Goal: Find specific page/section: Find specific page/section

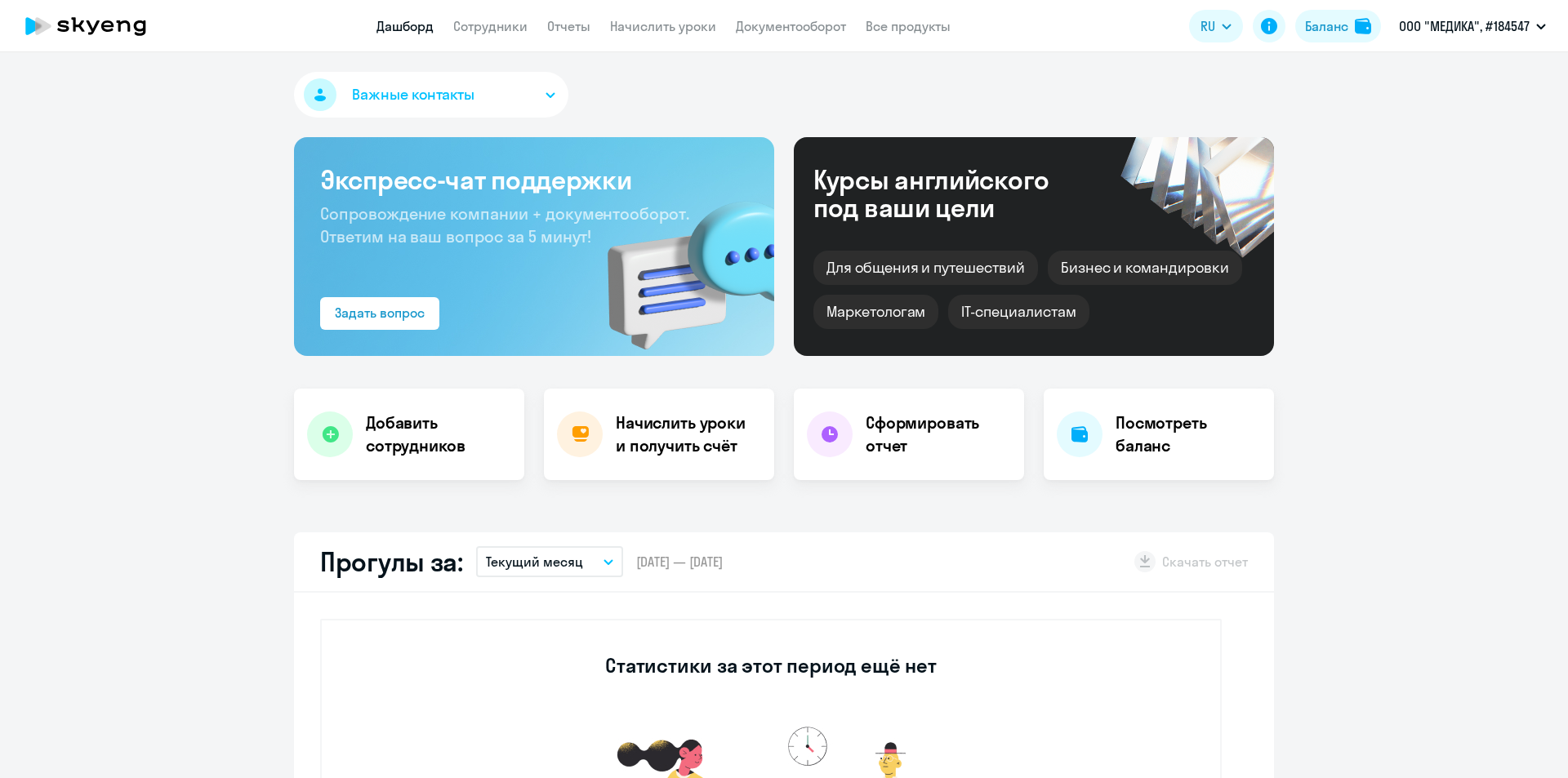
select select "30"
click at [487, 104] on button "Важные контакты" at bounding box center [431, 95] width 274 height 46
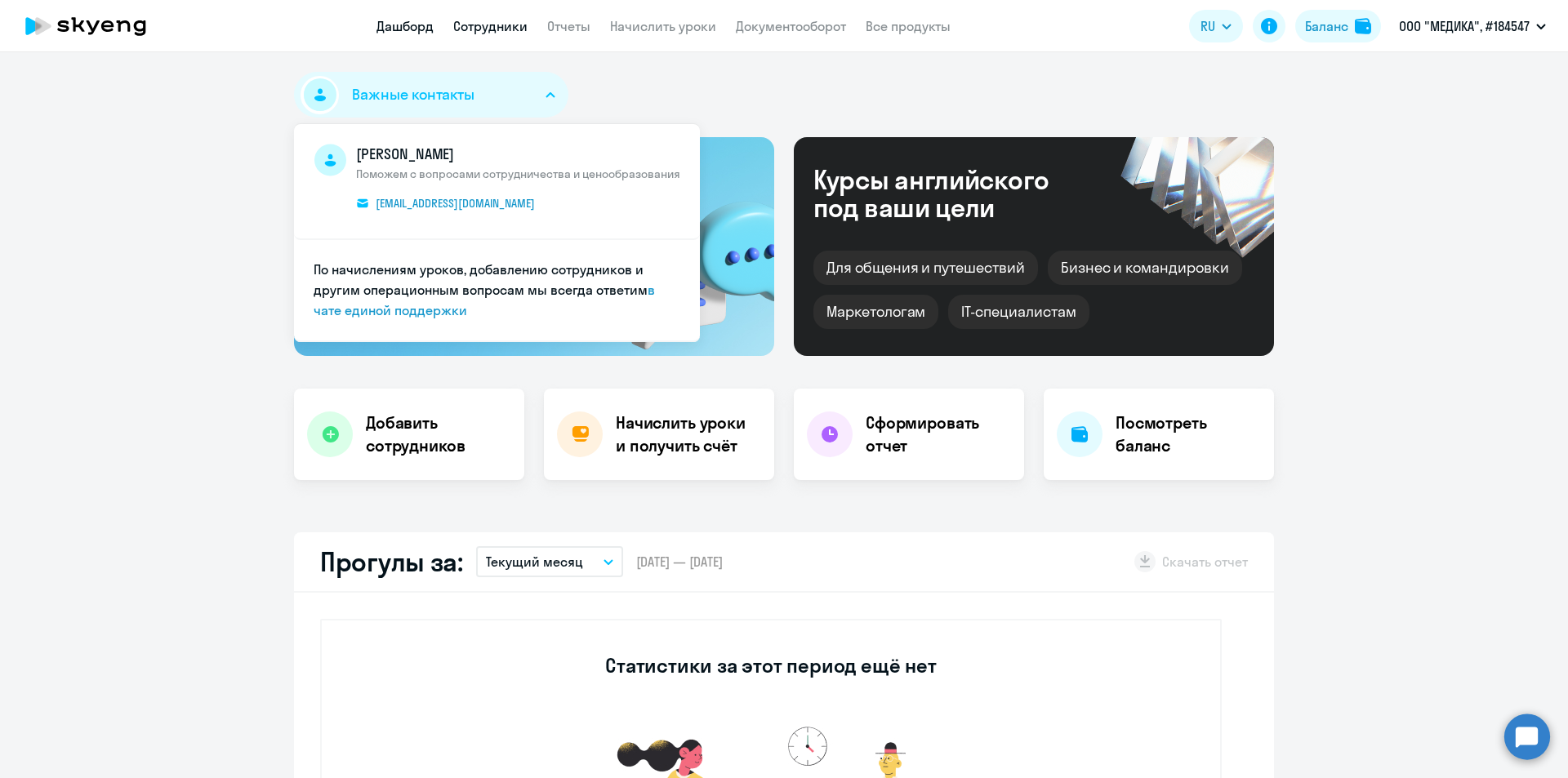
click at [490, 25] on link "Сотрудники" at bounding box center [491, 25] width 74 height 16
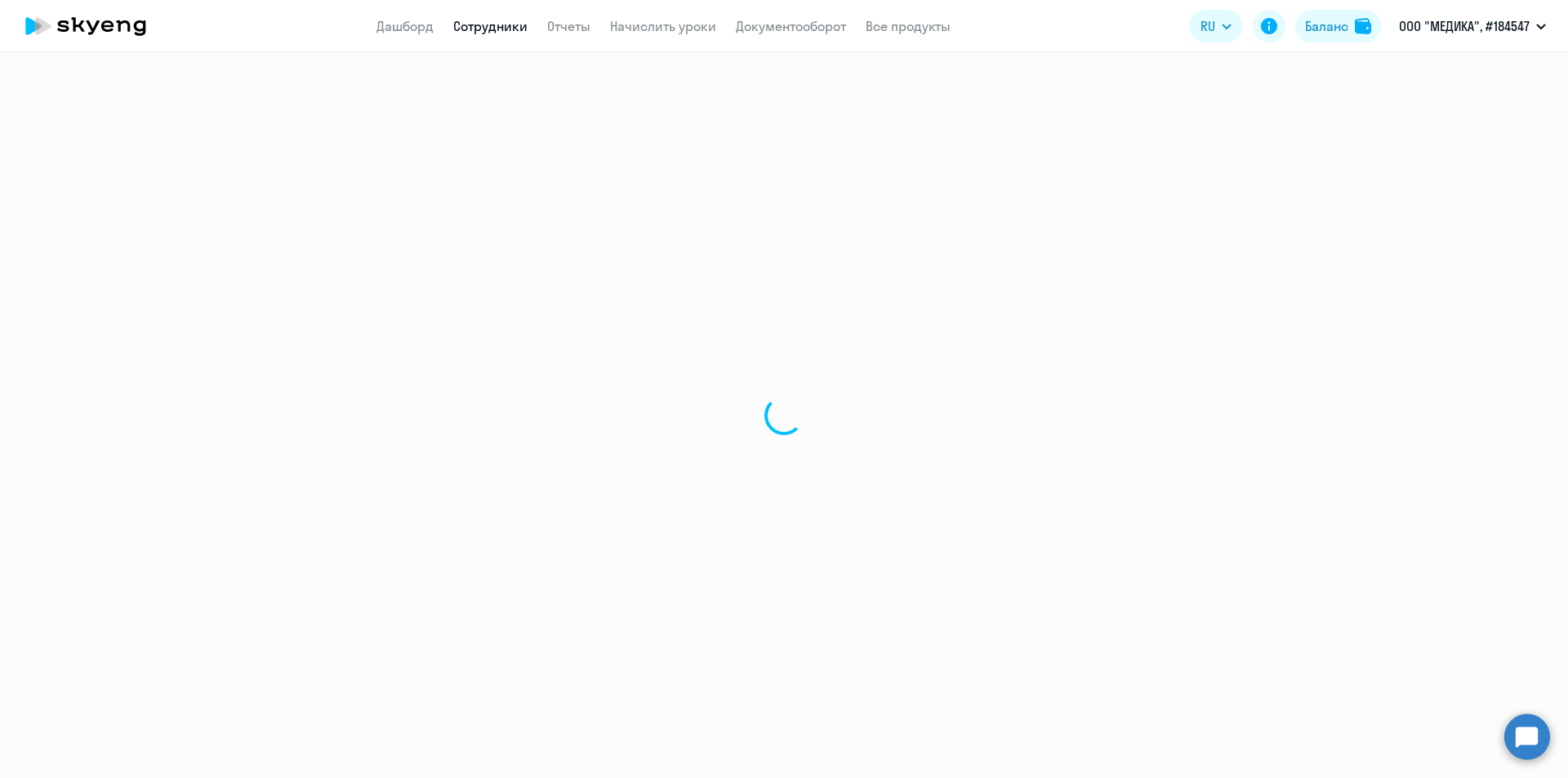
select select "30"
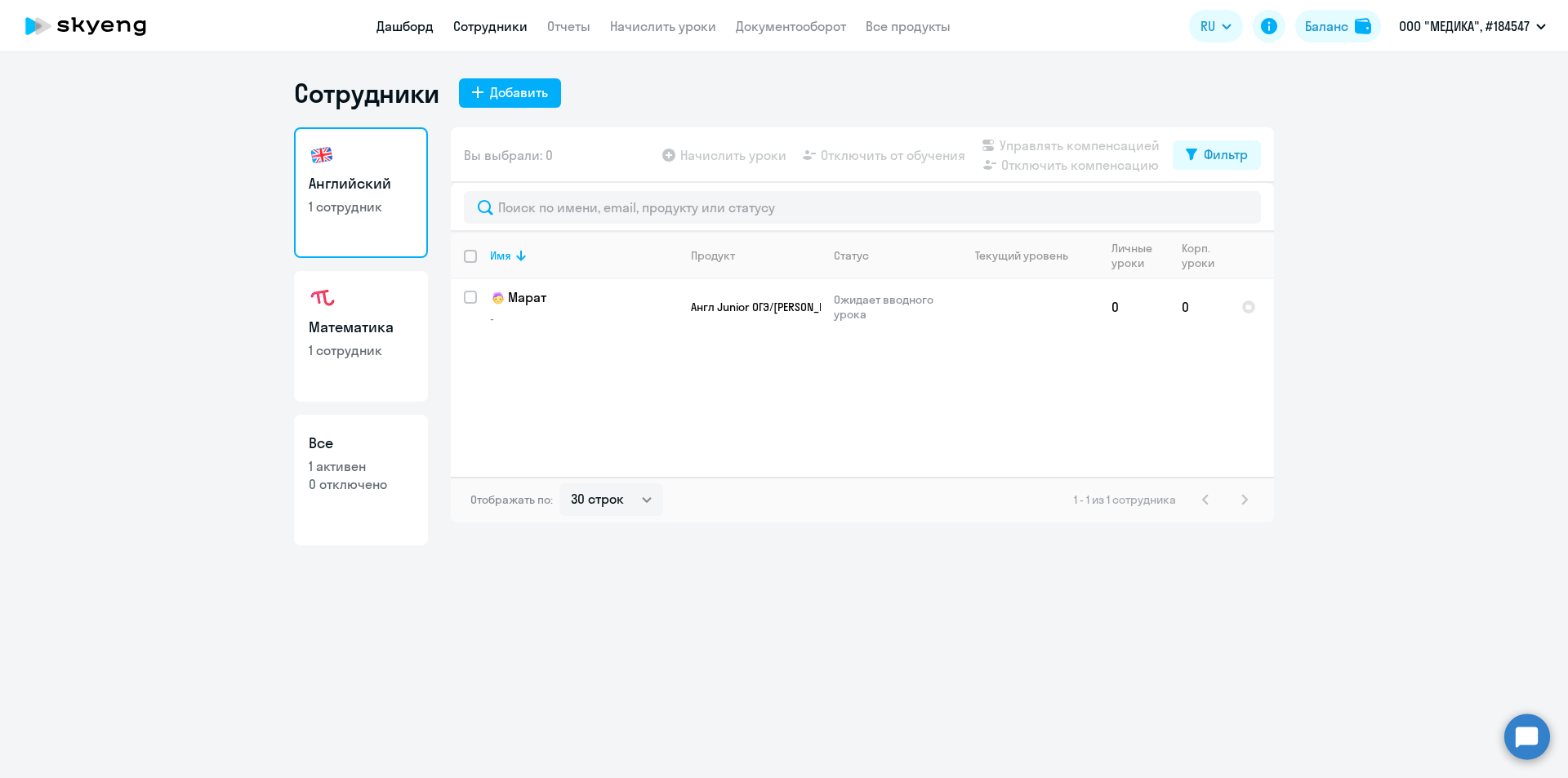
click at [400, 29] on link "Дашборд" at bounding box center [405, 25] width 58 height 16
select select "30"
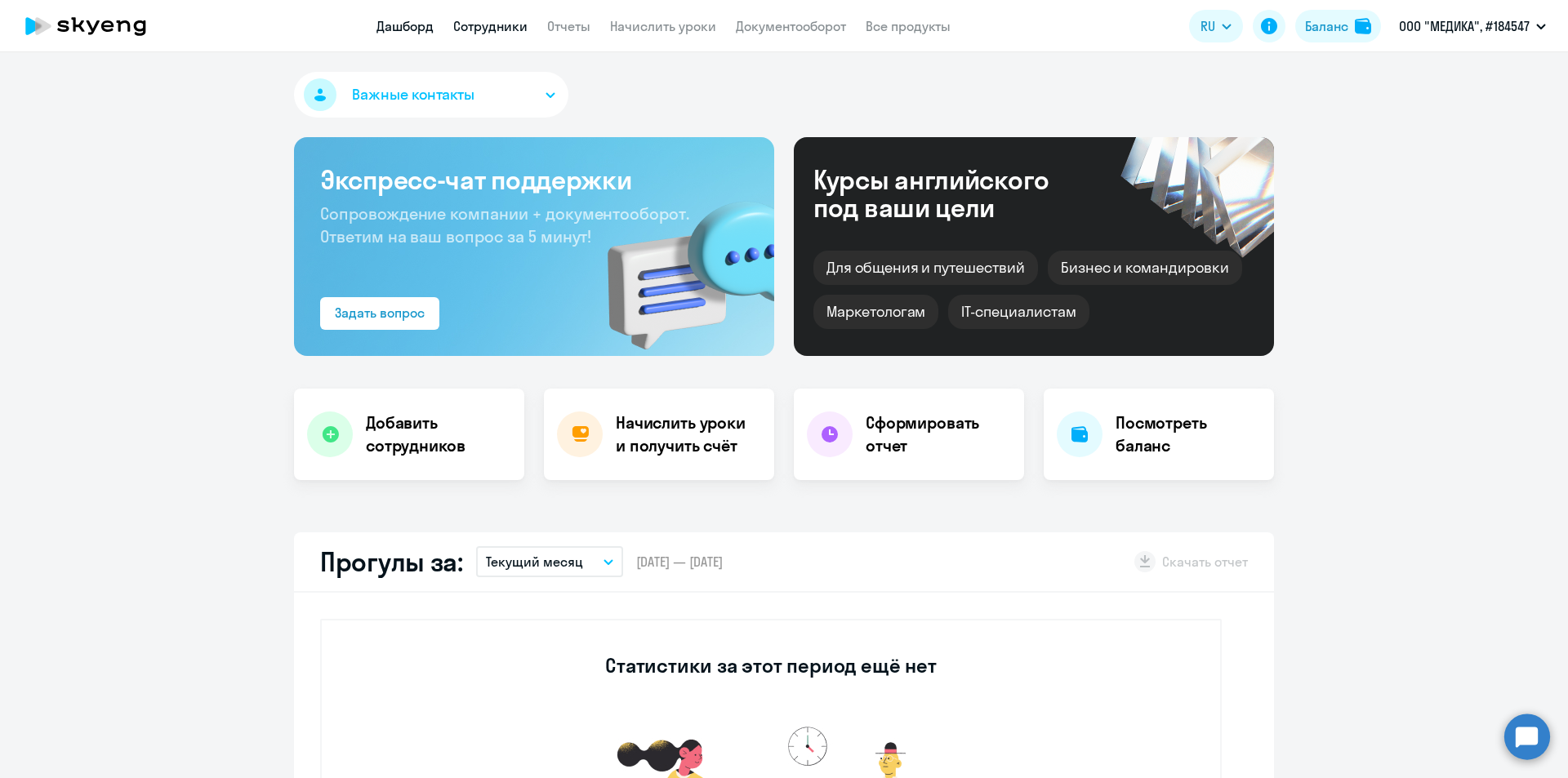
click at [462, 30] on link "Сотрудники" at bounding box center [491, 25] width 74 height 16
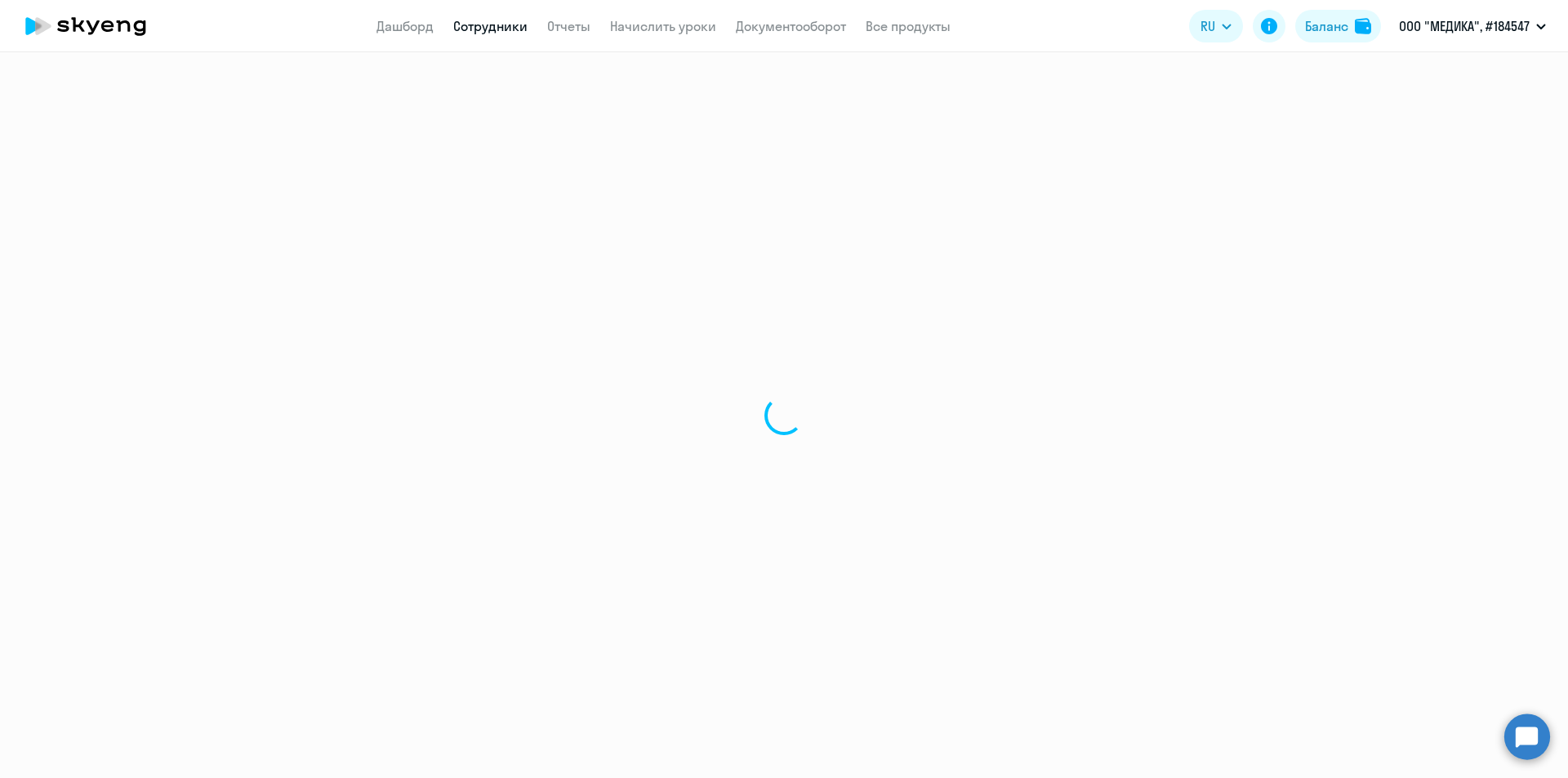
select select "30"
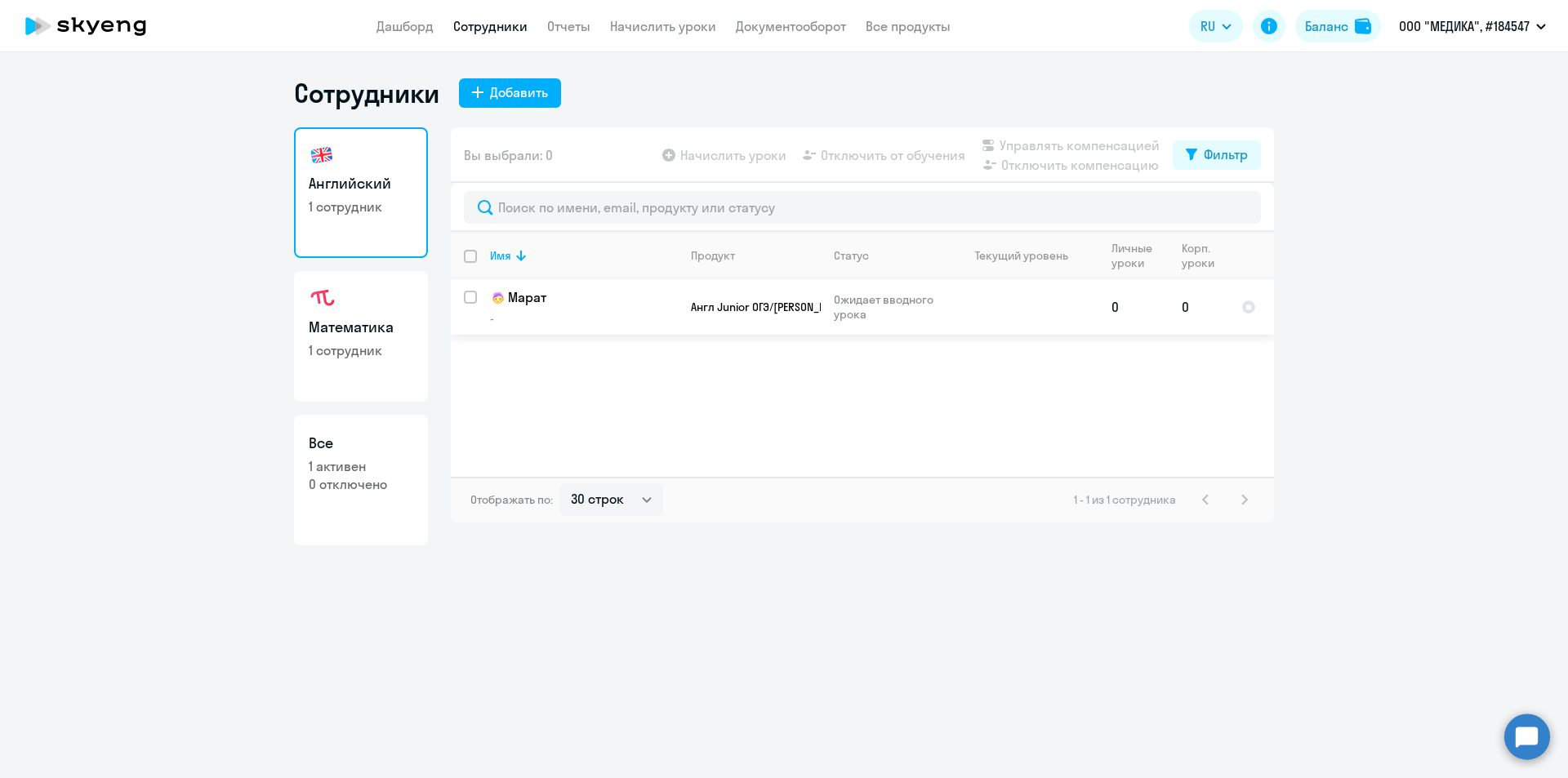
click at [629, 304] on p "Марат" at bounding box center [582, 298] width 184 height 19
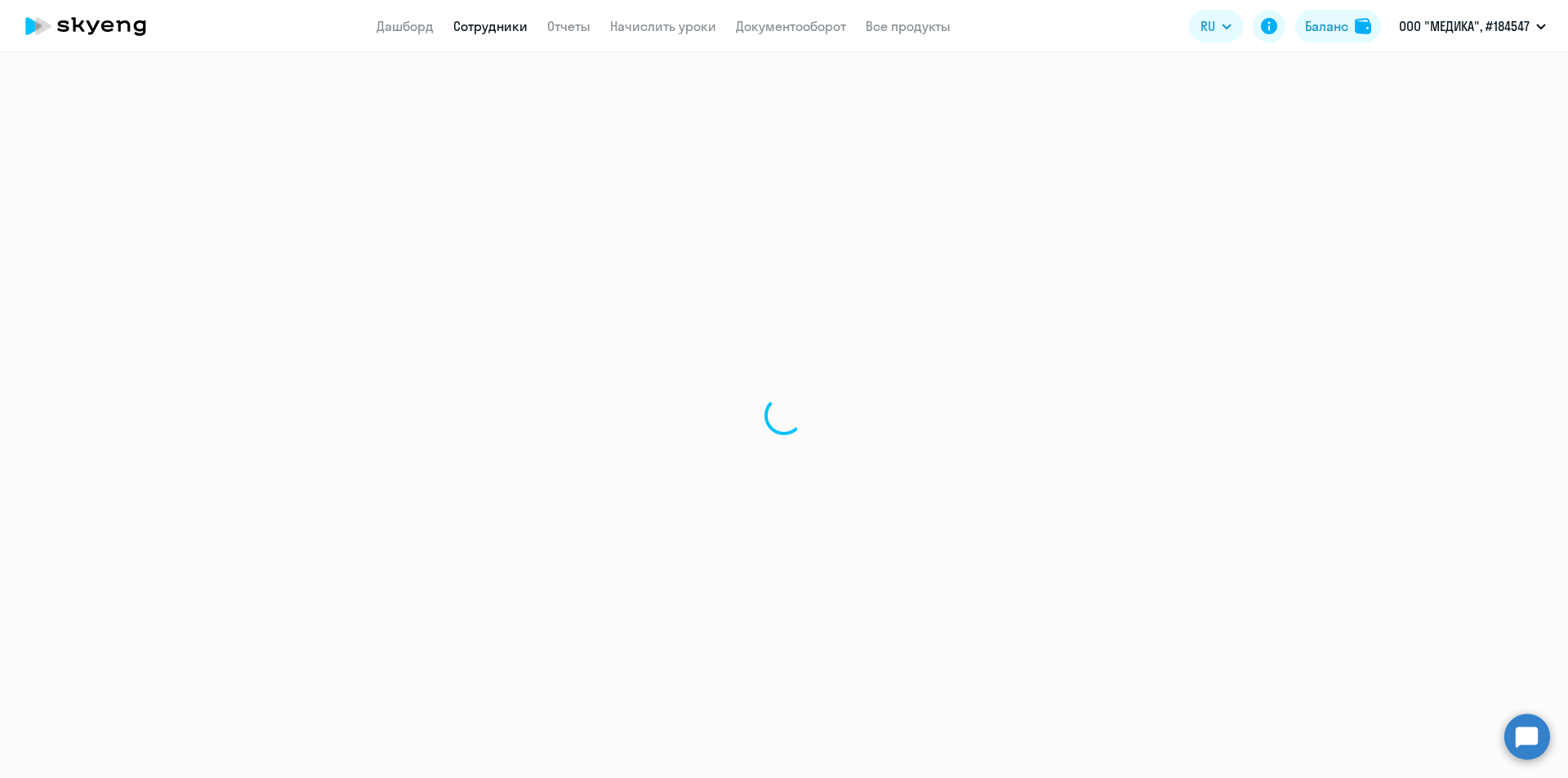
select select "english"
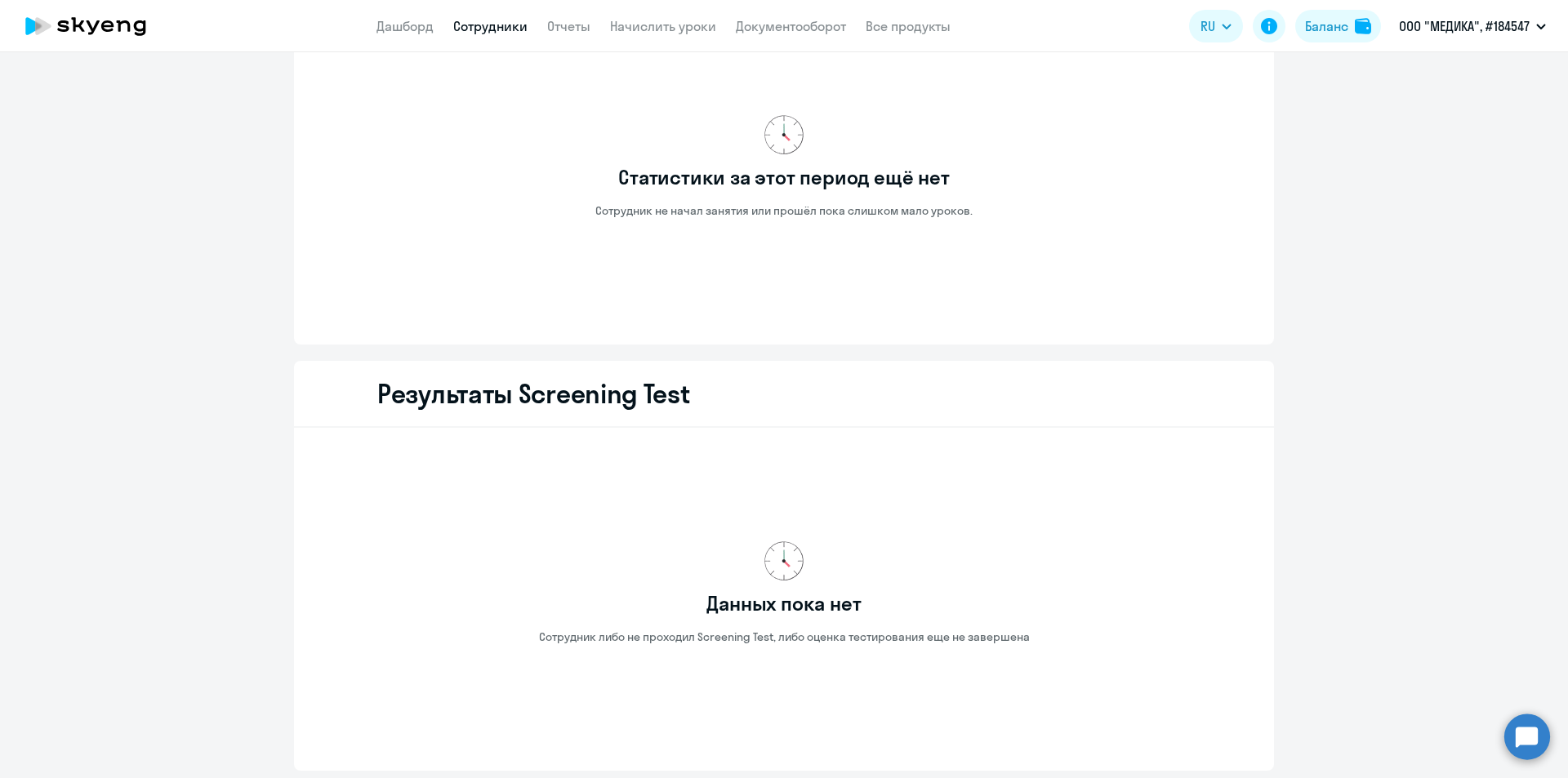
scroll to position [1829, 0]
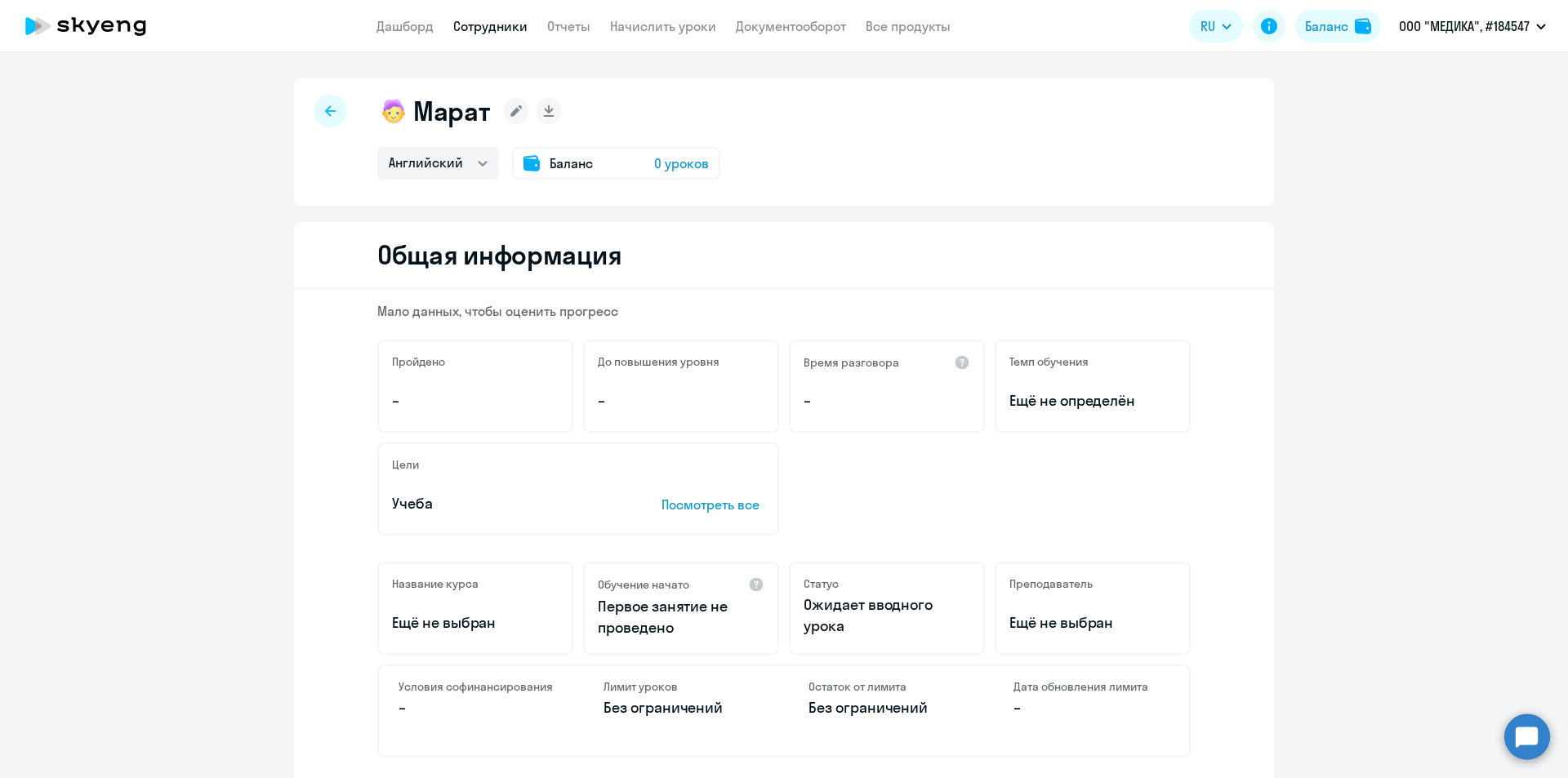
select select "30"
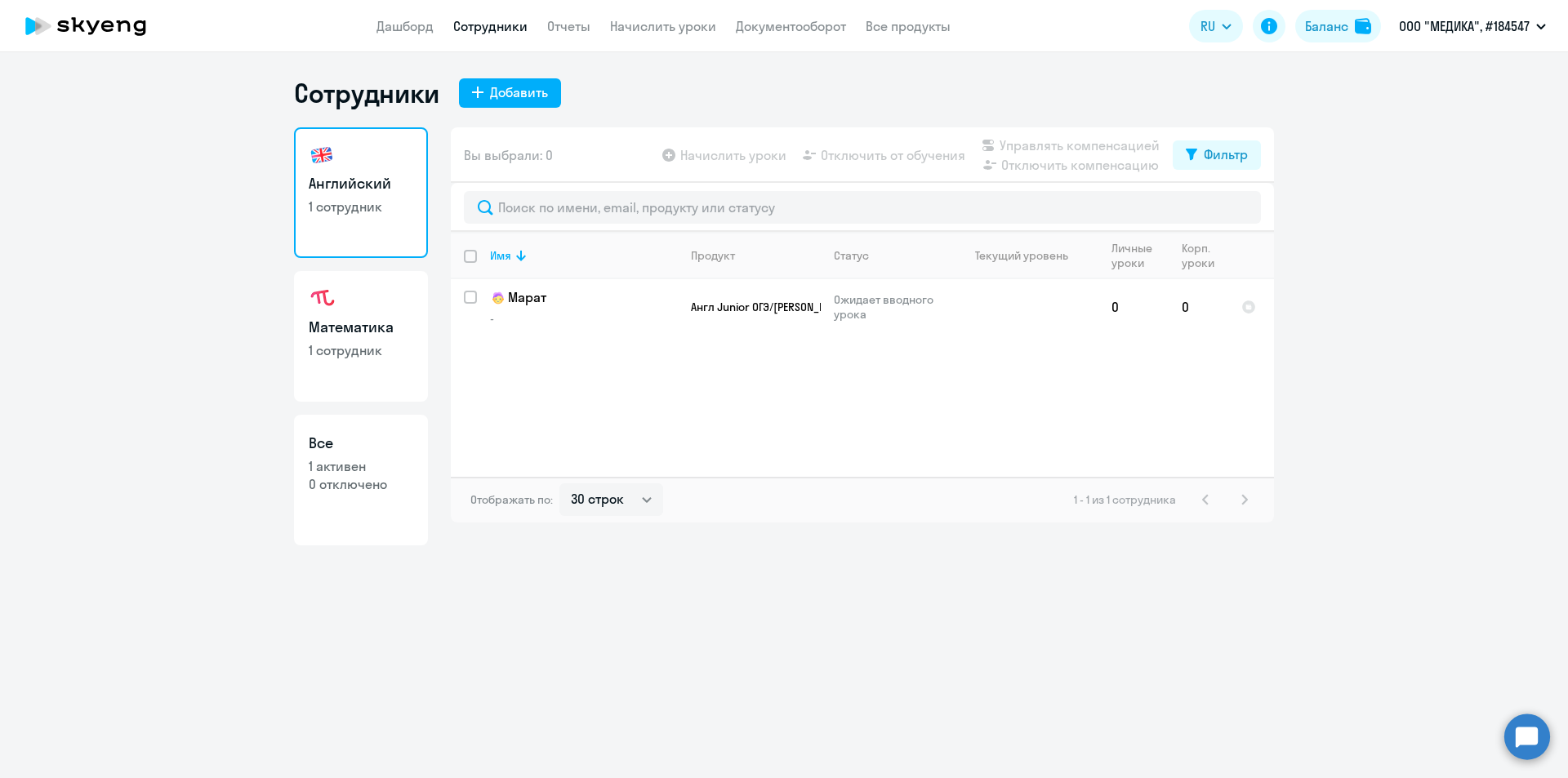
click at [407, 375] on link "Математика 1 сотрудник" at bounding box center [360, 336] width 134 height 130
select select "30"
